Goal: Information Seeking & Learning: Learn about a topic

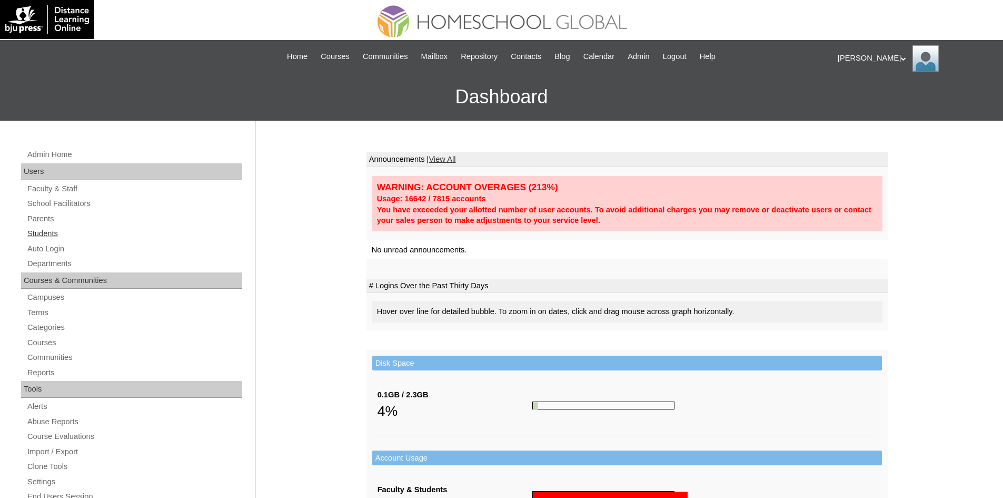
click at [48, 231] on link "Students" at bounding box center [134, 233] width 216 height 13
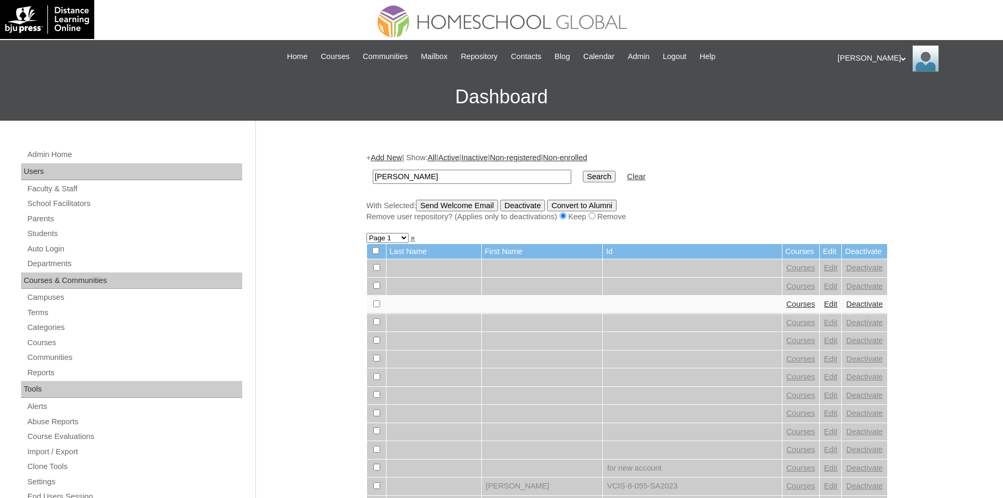
type input "Miguel Iñigo Barquilla"
click at [583, 178] on input "Search" at bounding box center [599, 177] width 33 height 12
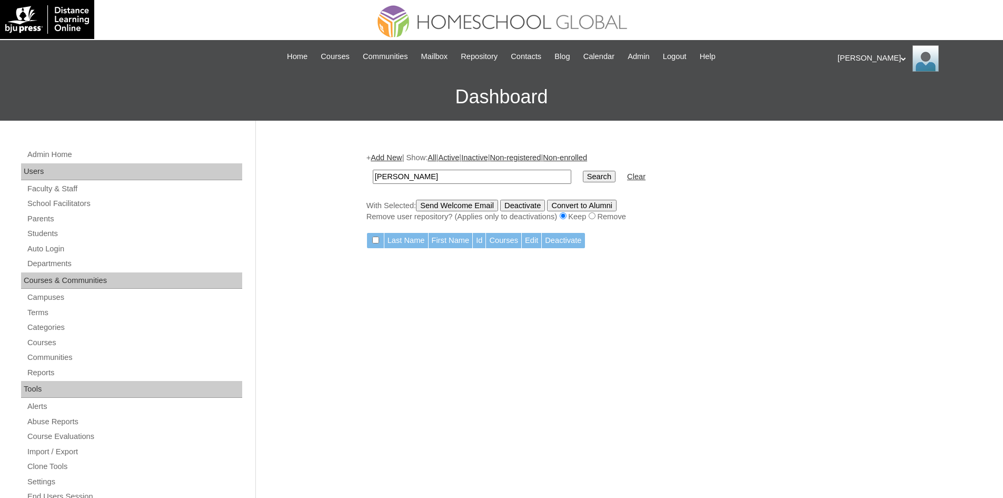
drag, startPoint x: 484, startPoint y: 172, endPoint x: 419, endPoint y: 173, distance: 64.3
click at [419, 173] on input "[PERSON_NAME]" at bounding box center [472, 177] width 199 height 14
type input "[PERSON_NAME]"
click at [583, 171] on input "Search" at bounding box center [599, 177] width 33 height 12
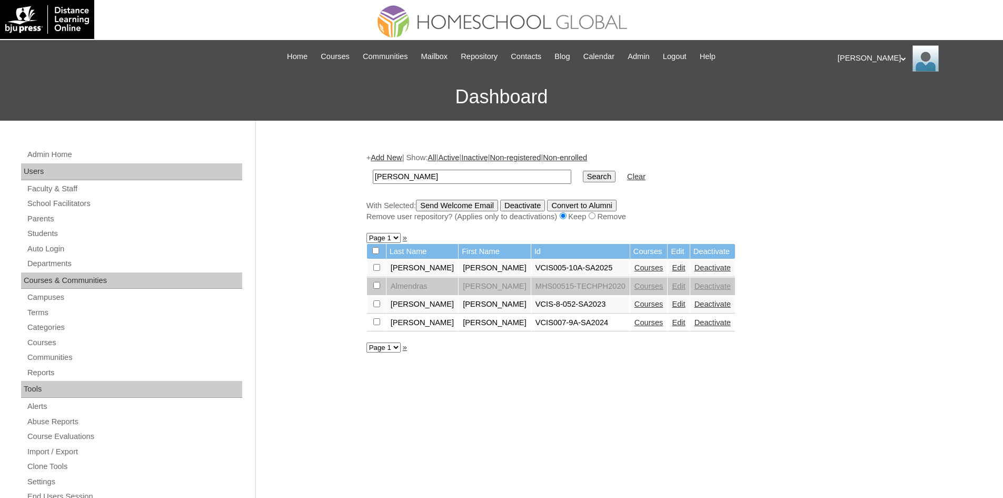
click at [414, 179] on input "[PERSON_NAME]" at bounding box center [472, 177] width 199 height 14
paste input "HS0110-TECHPH2022"
type input "MHS0110-TECHPH2022"
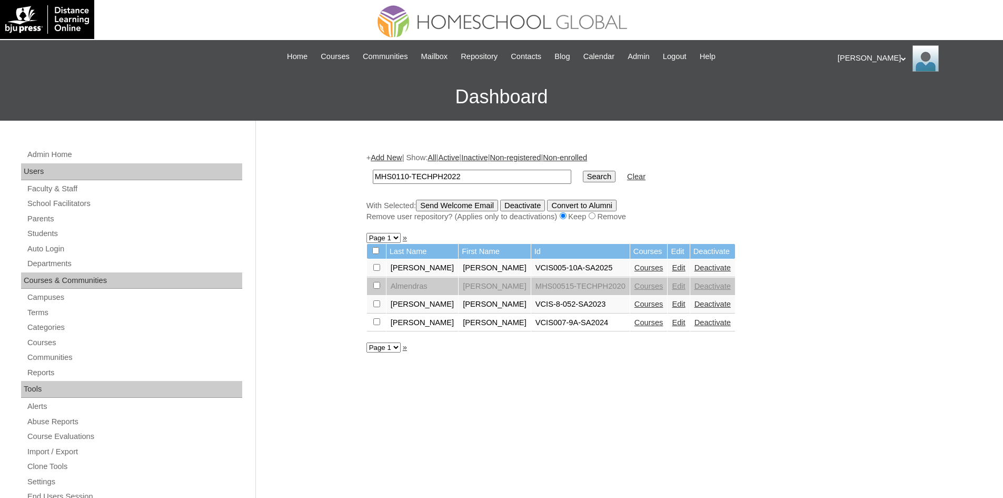
click at [583, 179] on input "Search" at bounding box center [599, 177] width 33 height 12
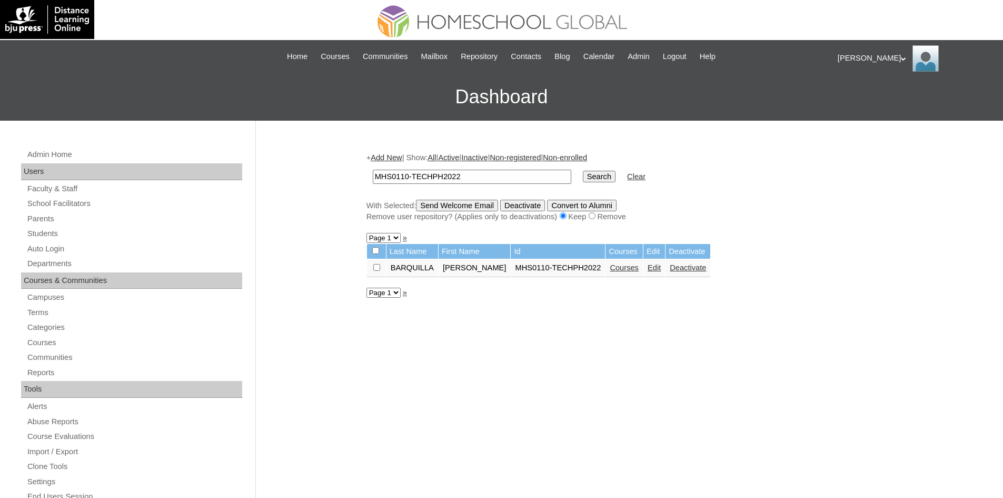
click at [614, 271] on link "Courses" at bounding box center [624, 267] width 29 height 8
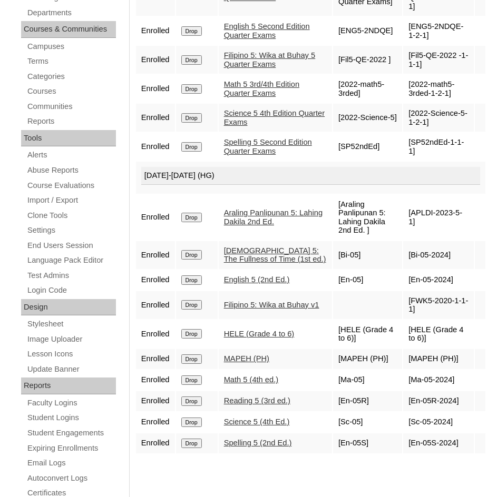
scroll to position [316, 0]
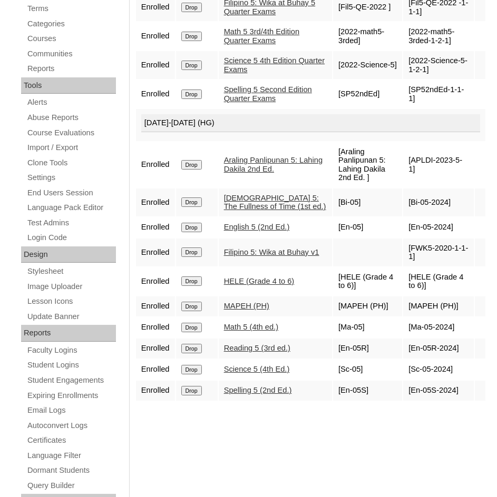
click at [251, 331] on link "Math 5 (4th ed.)" at bounding box center [251, 327] width 54 height 8
